Goal: Task Accomplishment & Management: Manage account settings

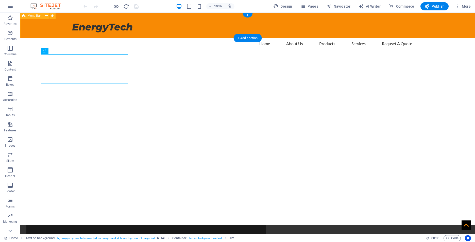
click at [454, 29] on div "EnergyTech Home About Us Products Services Requset A Quote" at bounding box center [247, 25] width 455 height 25
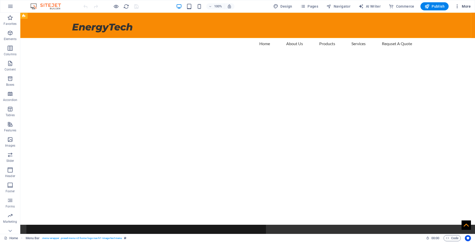
click at [468, 6] on span "More" at bounding box center [463, 6] width 16 height 5
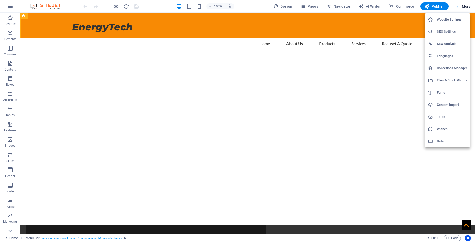
click at [455, 21] on h6 "Website Settings" at bounding box center [452, 19] width 30 height 6
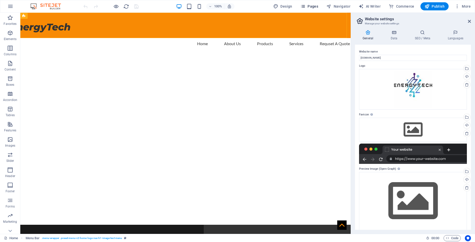
click at [310, 6] on span "Pages" at bounding box center [309, 6] width 18 height 5
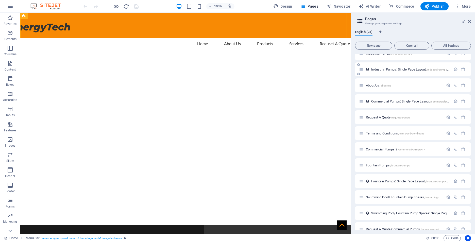
scroll to position [178, 0]
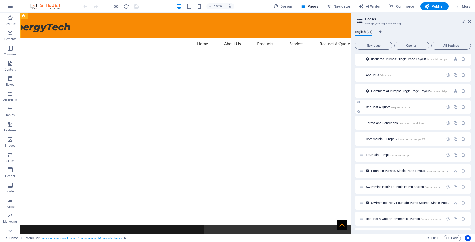
click at [379, 106] on span "Request A Quote /request-a-quote" at bounding box center [388, 107] width 44 height 4
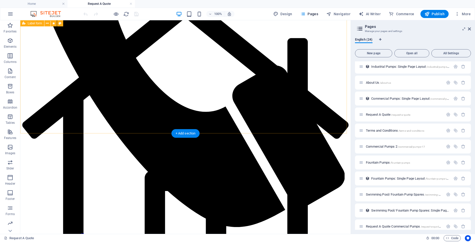
scroll to position [257, 0]
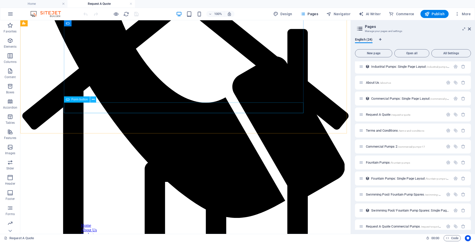
click at [94, 98] on icon at bounding box center [93, 99] width 3 height 5
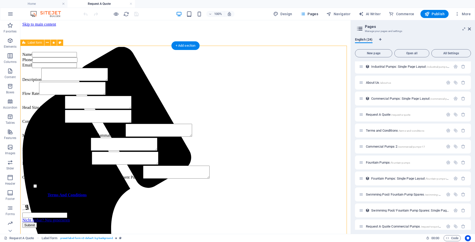
scroll to position [0, 0]
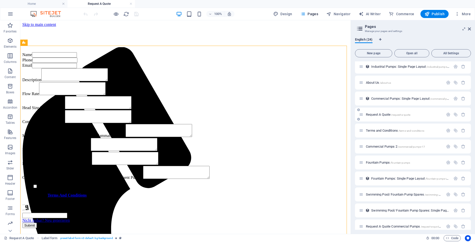
click at [409, 114] on span "/request-a-quote" at bounding box center [400, 114] width 19 height 3
click at [366, 115] on span "Request A Quote /request-a-quote" at bounding box center [388, 115] width 44 height 4
click at [448, 114] on icon "button" at bounding box center [448, 114] width 4 height 4
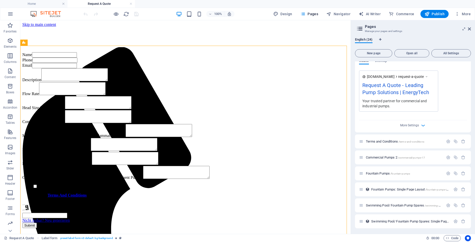
scroll to position [381, 0]
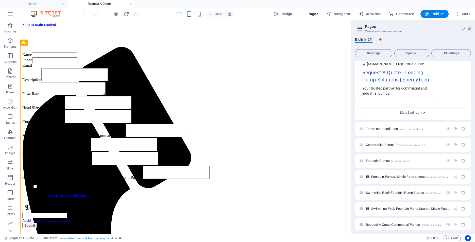
click at [423, 112] on icon "button" at bounding box center [423, 113] width 6 height 6
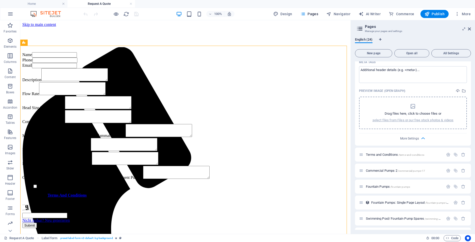
scroll to position [431, 0]
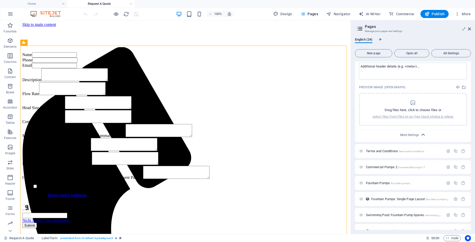
click at [423, 135] on icon "button" at bounding box center [423, 135] width 6 height 6
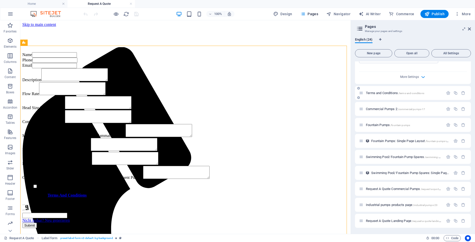
scroll to position [340, 0]
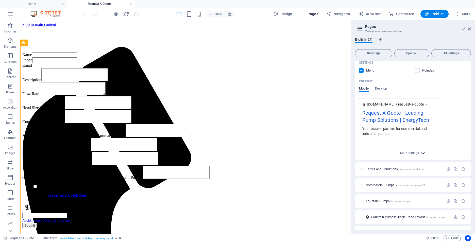
click at [422, 151] on icon "button" at bounding box center [423, 153] width 6 height 6
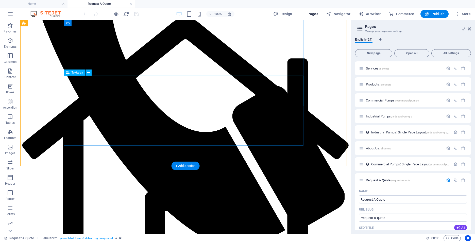
scroll to position [228, 0]
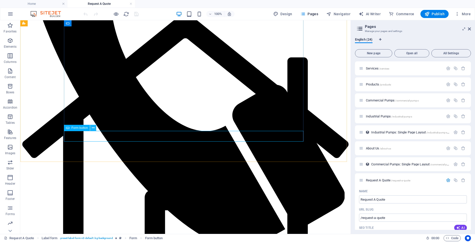
click at [94, 129] on icon at bounding box center [93, 127] width 3 height 5
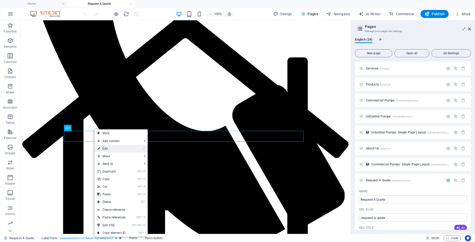
click at [120, 147] on link "⏎ Edit" at bounding box center [111, 149] width 34 height 8
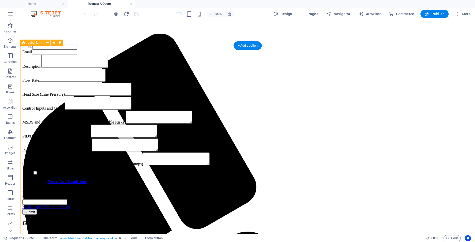
scroll to position [0, 0]
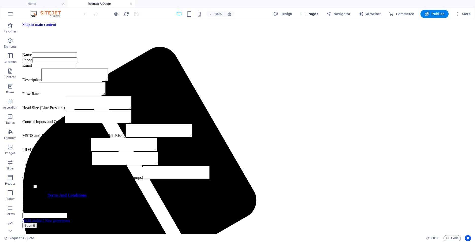
click at [301, 14] on button "Pages" at bounding box center [309, 14] width 22 height 8
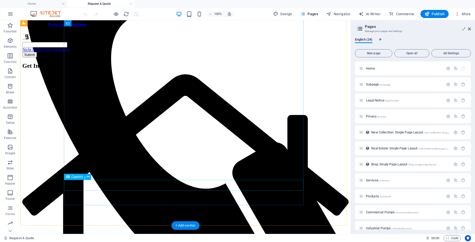
scroll to position [178, 0]
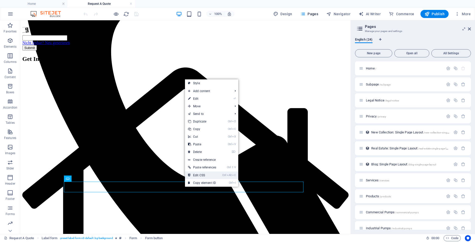
click at [203, 173] on link "Ctrl Alt C Edit CSS" at bounding box center [202, 175] width 34 height 8
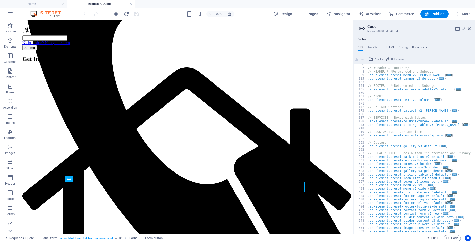
scroll to position [4, 0]
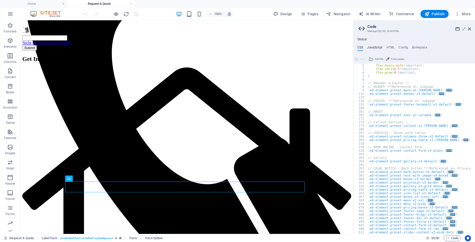
click at [377, 46] on h4 "JavaScript" at bounding box center [374, 49] width 15 height 6
type textarea "/* JS for preset "Menu V2" */"
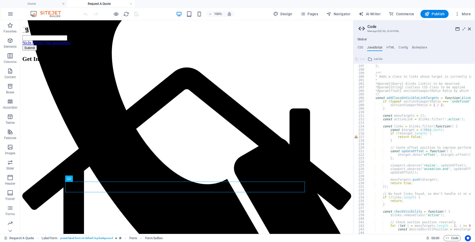
scroll to position [650, 0]
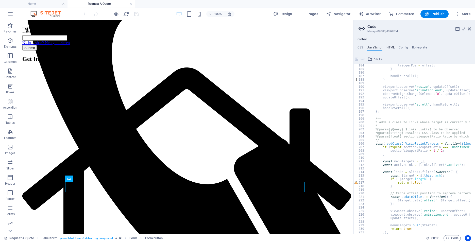
click at [389, 47] on h4 "HTML" at bounding box center [390, 49] width 8 height 6
type textarea "<a href="#main-content" class="wv-link-content button">Skip to main content</a>"
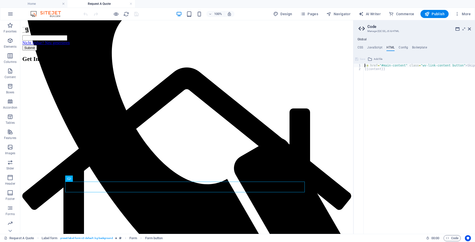
scroll to position [0, 0]
click at [402, 48] on h4 "Config" at bounding box center [403, 49] width 9 height 6
type textarea "$color-background: #ffffff;"
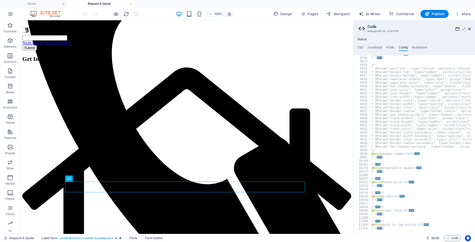
scroll to position [756, 0]
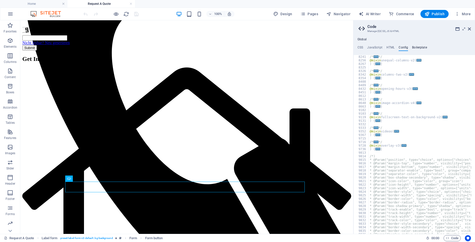
click at [419, 47] on h4 "Boilerplate" at bounding box center [419, 49] width 15 height 6
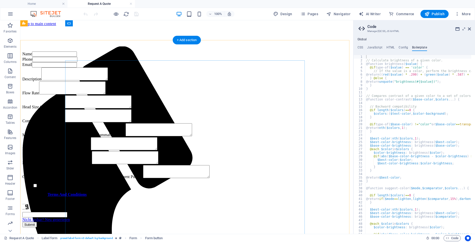
scroll to position [0, 0]
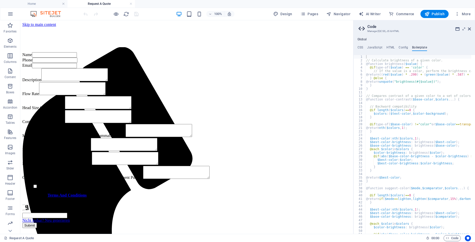
click at [259, 12] on div "100% Design Pages Navigator AI Writer Commerce Publish More" at bounding box center [277, 14] width 390 height 8
click at [248, 17] on div "100% Design Pages Navigator AI Writer Commerce Publish More" at bounding box center [277, 14] width 390 height 8
click at [361, 46] on h4 "CSS" at bounding box center [360, 49] width 6 height 6
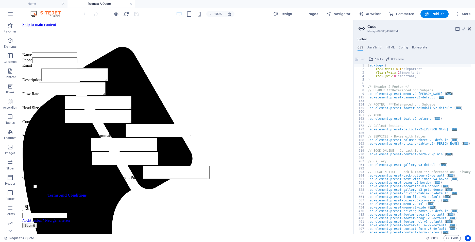
click at [469, 29] on icon at bounding box center [469, 29] width 3 height 4
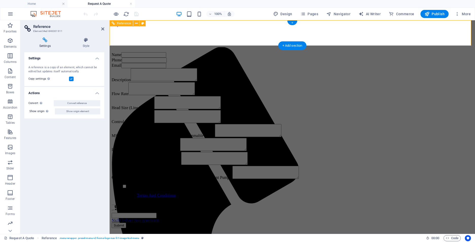
click at [249, 27] on div "EnergyTech Home About Us Products Services Requset A Quote" at bounding box center [292, 39] width 361 height 25
click at [229, 39] on div "EnergyTech Home About Us Products Services Requset A Quote" at bounding box center [292, 39] width 361 height 25
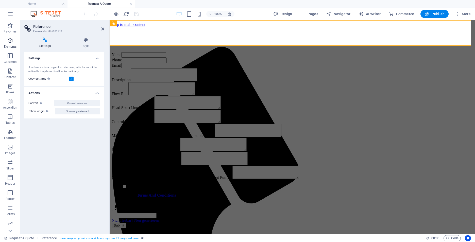
click at [11, 42] on icon "button" at bounding box center [10, 41] width 6 height 6
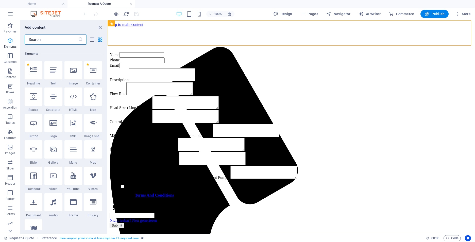
scroll to position [54, 0]
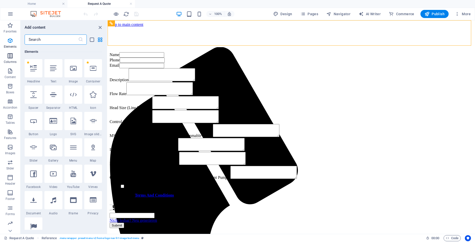
click at [10, 56] on icon "button" at bounding box center [10, 56] width 6 height 6
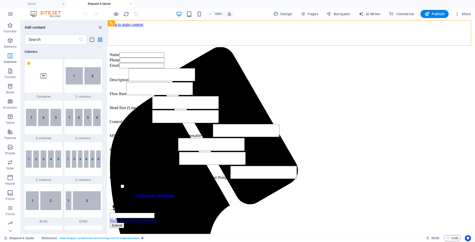
scroll to position [251, 0]
click at [7, 74] on icon "button" at bounding box center [10, 71] width 6 height 6
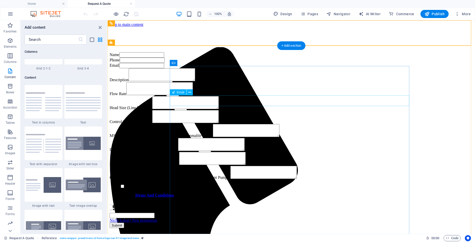
scroll to position [888, 0]
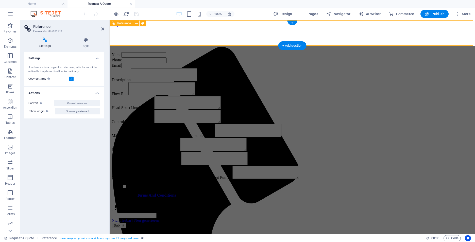
click at [135, 22] on icon at bounding box center [136, 23] width 3 height 5
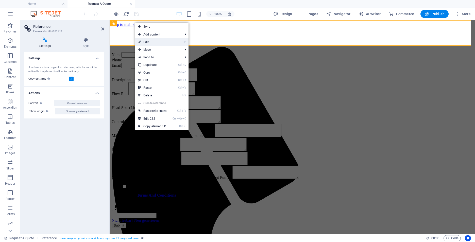
click at [152, 42] on link "⏎ Edit" at bounding box center [152, 42] width 34 height 8
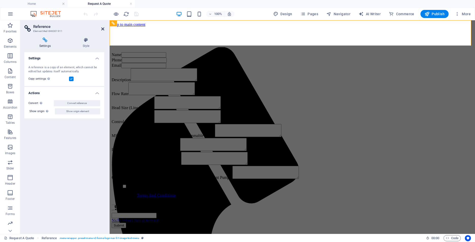
click at [103, 28] on icon at bounding box center [102, 29] width 3 height 4
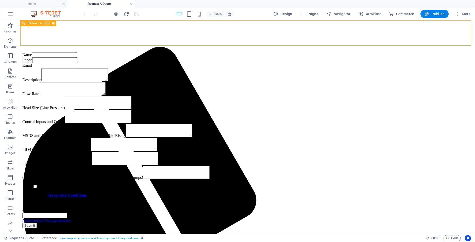
click at [47, 24] on icon at bounding box center [47, 23] width 3 height 5
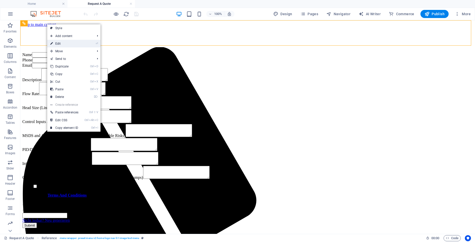
click at [66, 42] on link "⏎ Edit" at bounding box center [64, 44] width 34 height 8
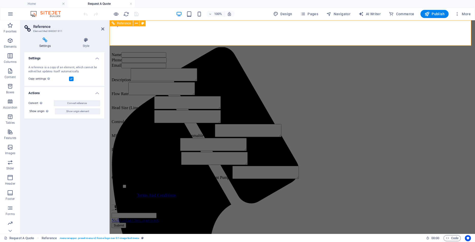
click at [85, 131] on div "Settings A reference is a copy of an element, which cannot be edited but update…" at bounding box center [64, 141] width 80 height 178
click at [103, 29] on icon at bounding box center [102, 29] width 3 height 4
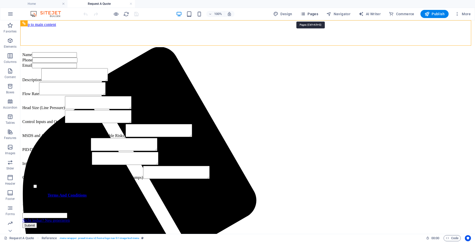
click at [303, 11] on button "Pages" at bounding box center [309, 14] width 22 height 8
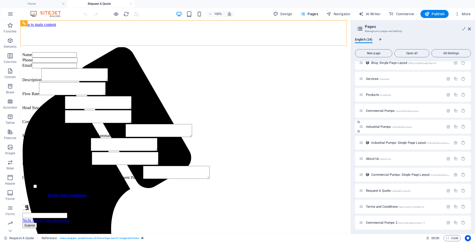
scroll to position [0, 0]
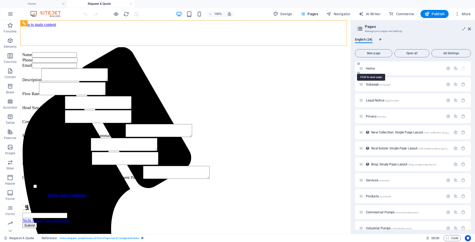
click at [370, 67] on span "Home /" at bounding box center [371, 68] width 10 height 4
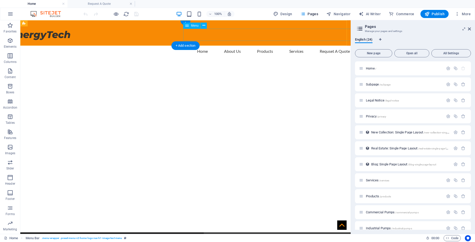
click at [314, 45] on nav "Home About Us Products Services Requset A Quote" at bounding box center [233, 51] width 239 height 12
click at [469, 28] on icon at bounding box center [469, 29] width 3 height 4
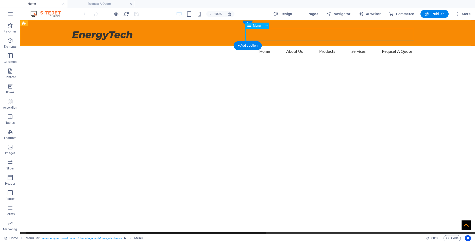
click at [396, 45] on nav "Home About Us Products Services Requset A Quote" at bounding box center [296, 51] width 239 height 12
select select
select select "8"
select select
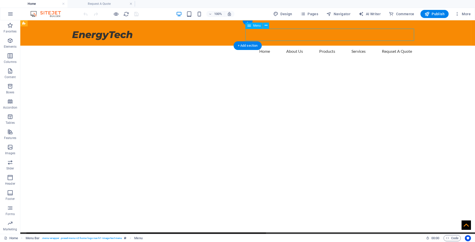
select select "4"
select select
select select "16"
select select
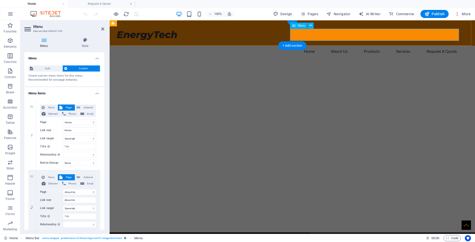
click at [439, 45] on nav "Home About Us Products Services Requset A Quote" at bounding box center [340, 51] width 239 height 12
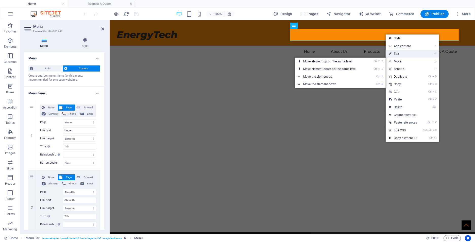
click at [417, 53] on link "⏎ Edit" at bounding box center [403, 54] width 34 height 8
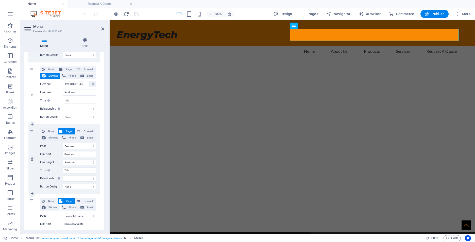
scroll to position [203, 0]
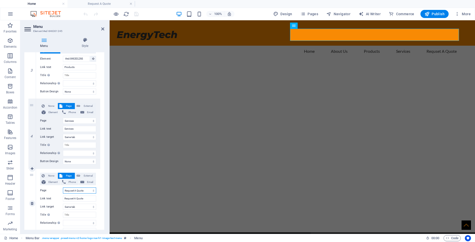
drag, startPoint x: 74, startPoint y: 190, endPoint x: 76, endPoint y: 193, distance: 3.6
click at [74, 190] on select "Home Subpage Legal Notice Privacy Services Products Commercial Pumps Industrial…" at bounding box center [79, 190] width 33 height 6
click at [75, 191] on select "Home Subpage Legal Notice Privacy Services Products Commercial Pumps Industrial…" at bounding box center [79, 190] width 33 height 6
click at [73, 199] on input "Requset A Quote" at bounding box center [79, 199] width 33 height 6
type input "Requt A Quote"
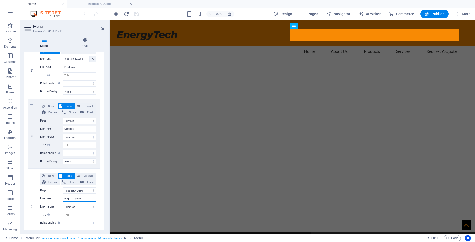
select select
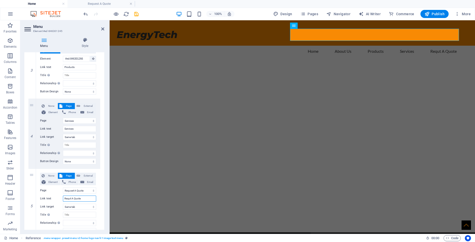
type input "Requet A Quote"
select select
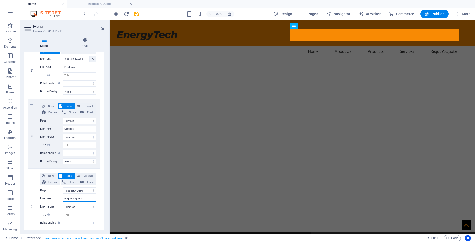
select select
type input "Request A Quote"
select select
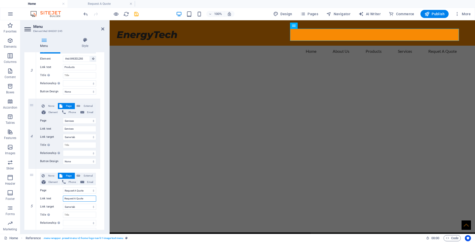
select select
type input "Requet A Quote"
select select
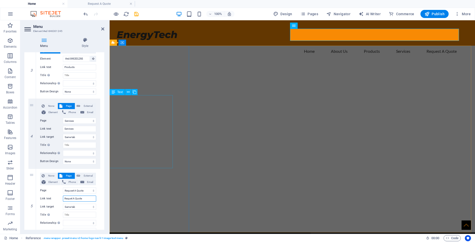
select select
type input "Request A Quote"
select select
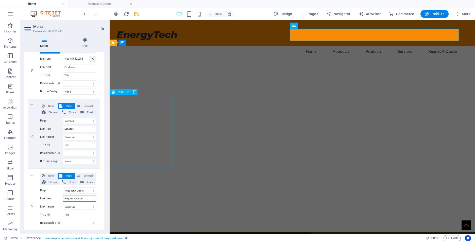
select select
type input "Request A Quote"
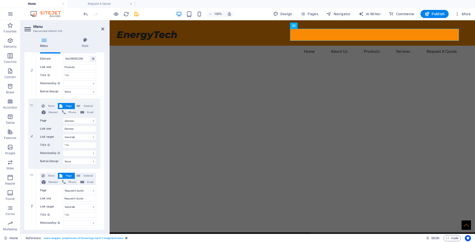
click at [101, 26] on h2 "Menu" at bounding box center [68, 26] width 71 height 5
click at [435, 12] on span "Publish" at bounding box center [434, 13] width 20 height 5
